Goal: Find specific page/section: Find specific page/section

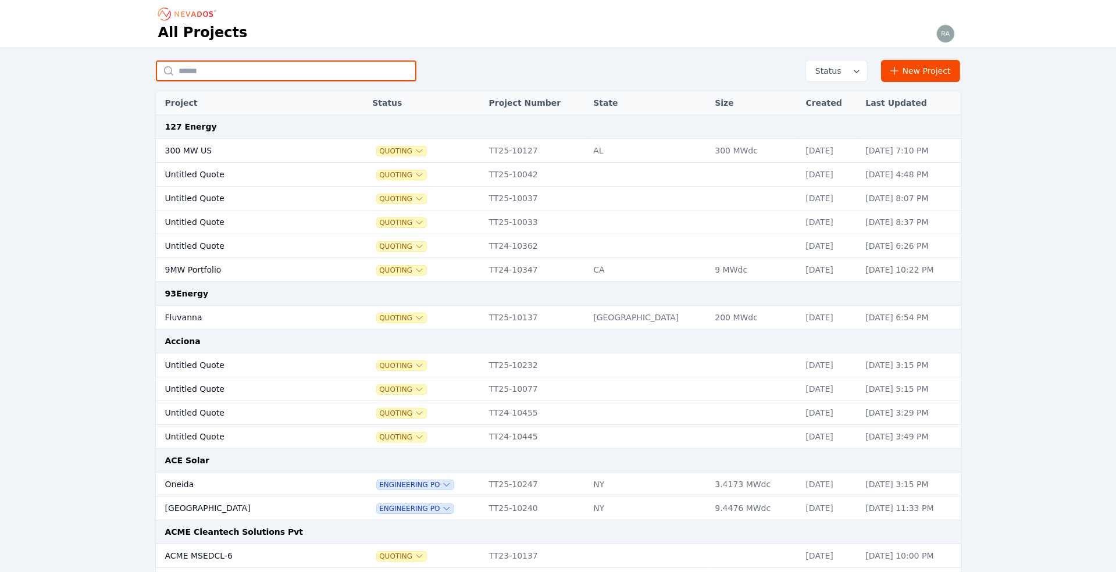
click at [227, 71] on input "text" at bounding box center [286, 71] width 261 height 21
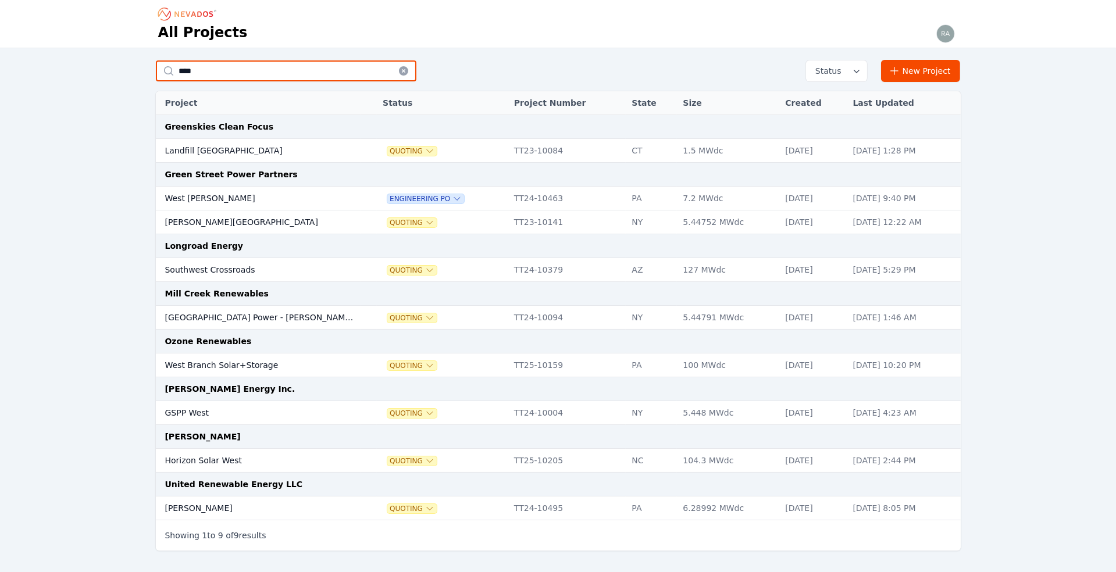
type input "****"
click at [207, 195] on td "West [PERSON_NAME]" at bounding box center [258, 199] width 205 height 24
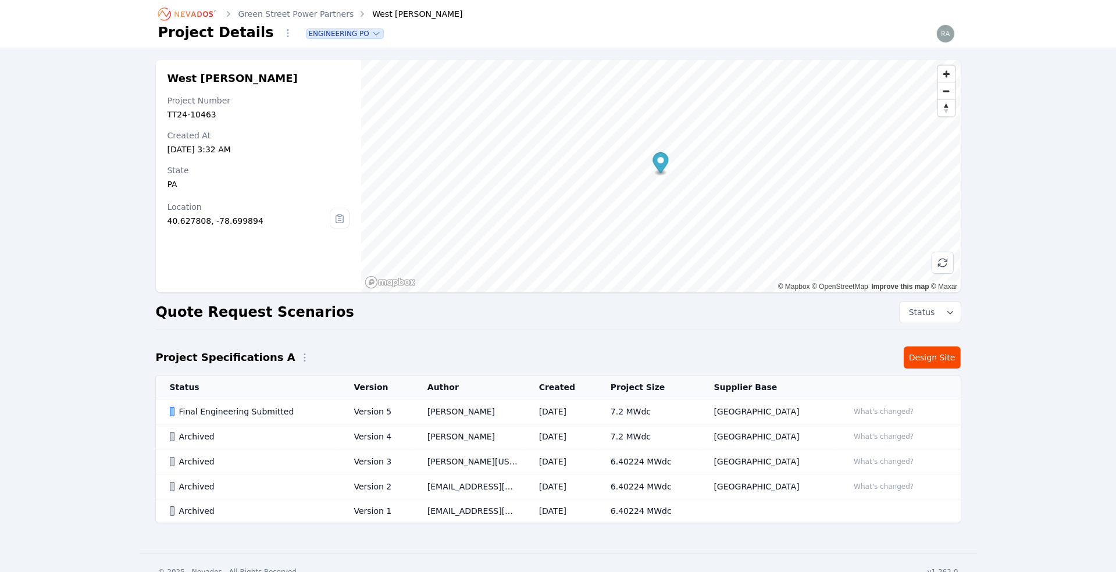
click at [369, 407] on td "Version 5" at bounding box center [376, 412] width 73 height 25
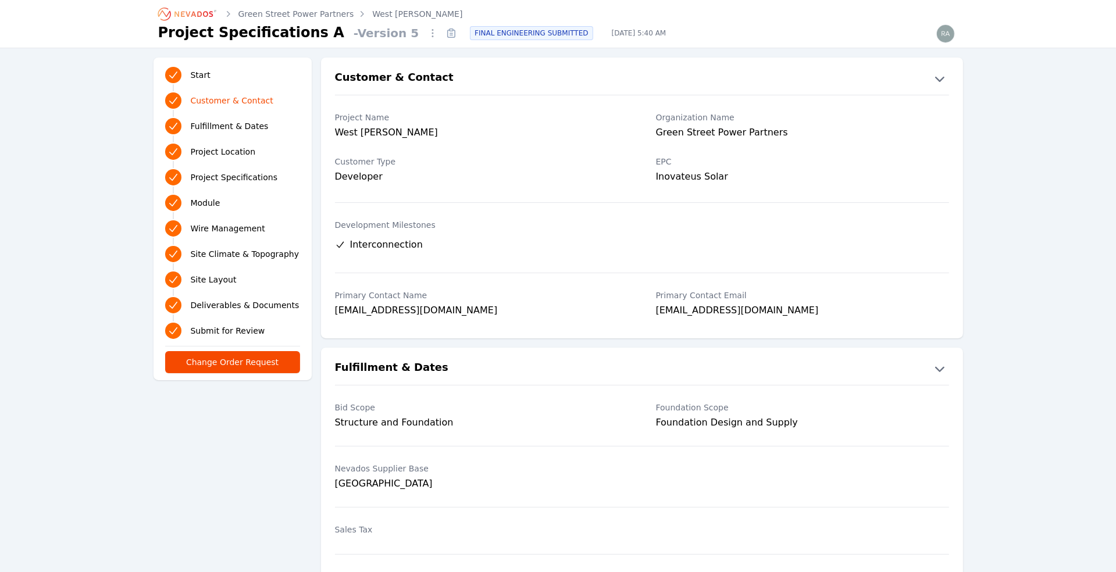
click at [450, 33] on icon at bounding box center [451, 33] width 3 height 0
click at [209, 199] on span "Module" at bounding box center [206, 203] width 30 height 12
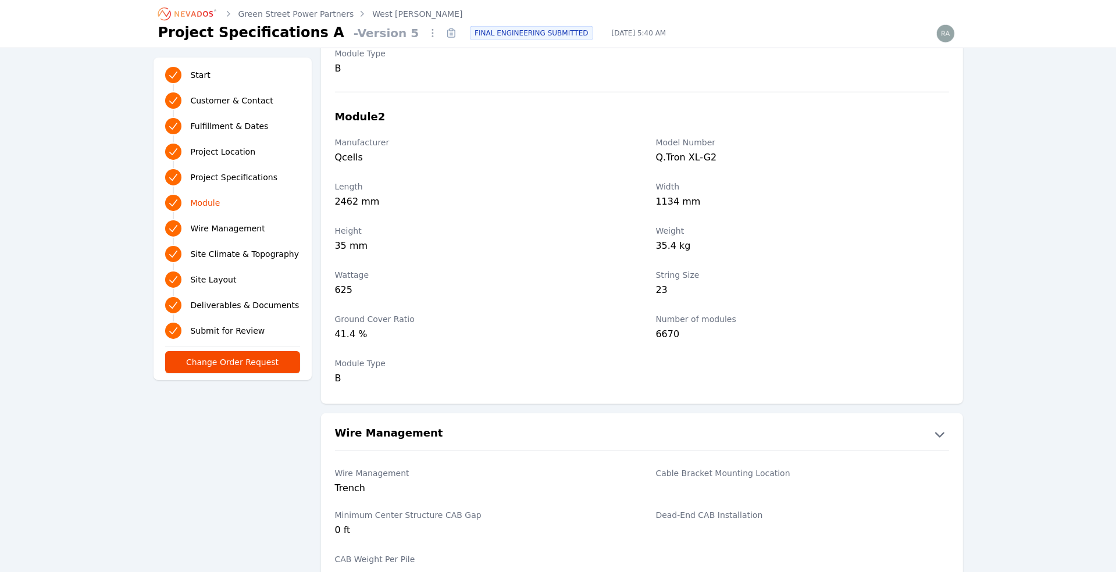
scroll to position [1588, 0]
